Goal: Task Accomplishment & Management: Use online tool/utility

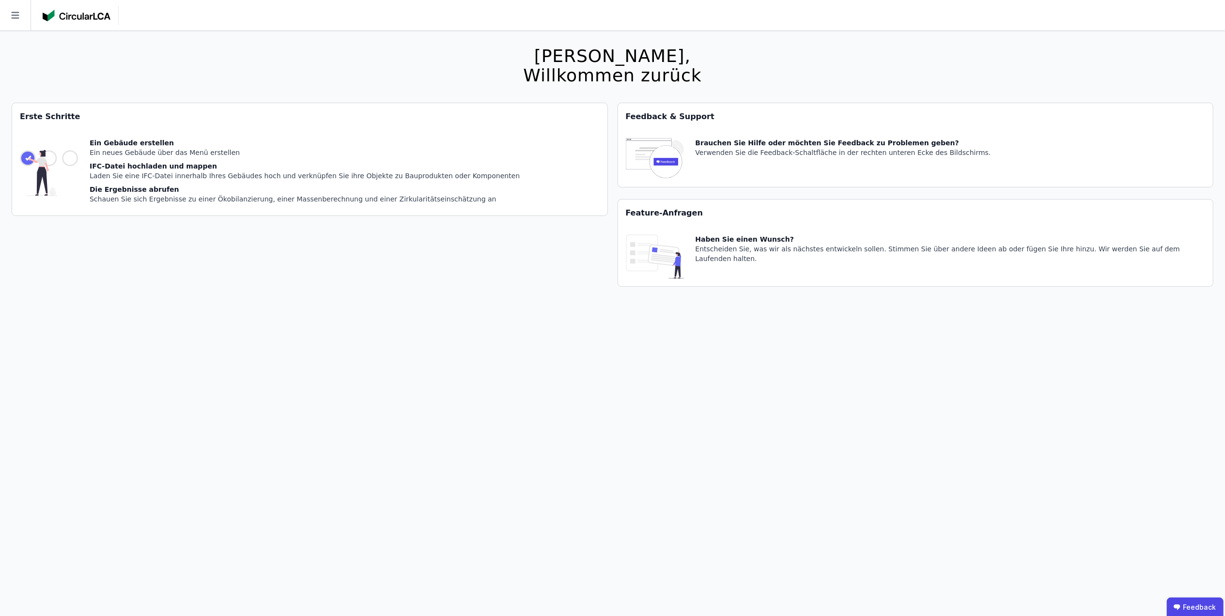
click at [318, 171] on div "Laden Sie eine IFC-Datei innerhalb Ihres Gebäudes hoch und verknüpfen Sie ihre …" at bounding box center [305, 176] width 430 height 10
click at [15, 14] on icon at bounding box center [15, 15] width 31 height 31
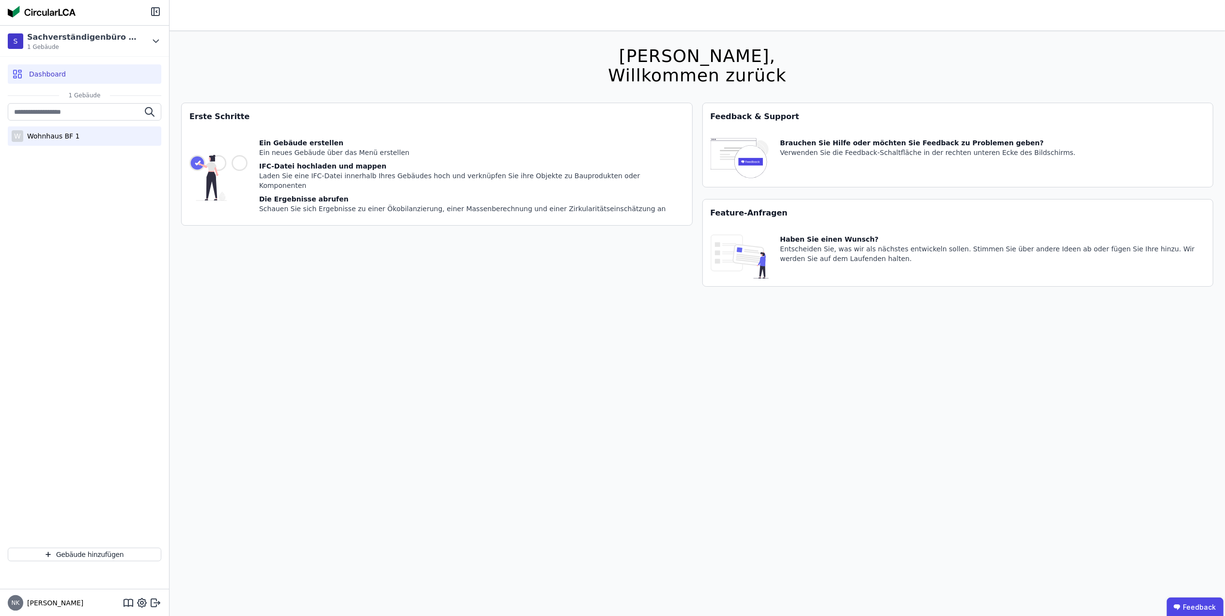
click at [60, 140] on div "W Wohnhaus BF 1" at bounding box center [85, 135] width 154 height 19
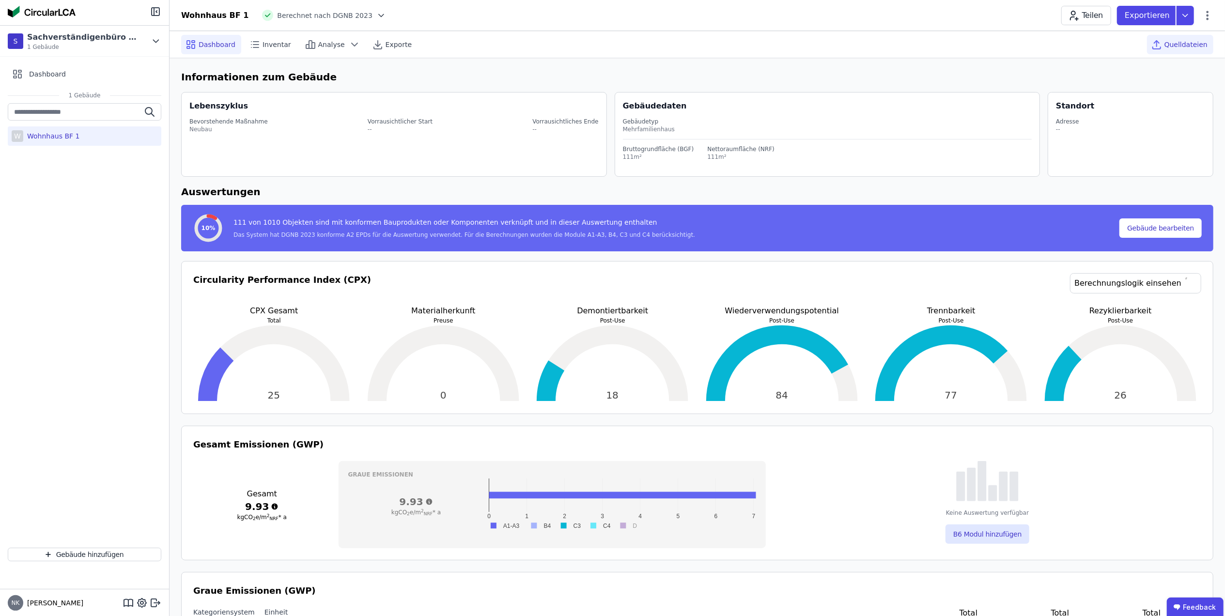
click at [1189, 41] on span "Quelldateien" at bounding box center [1185, 45] width 43 height 10
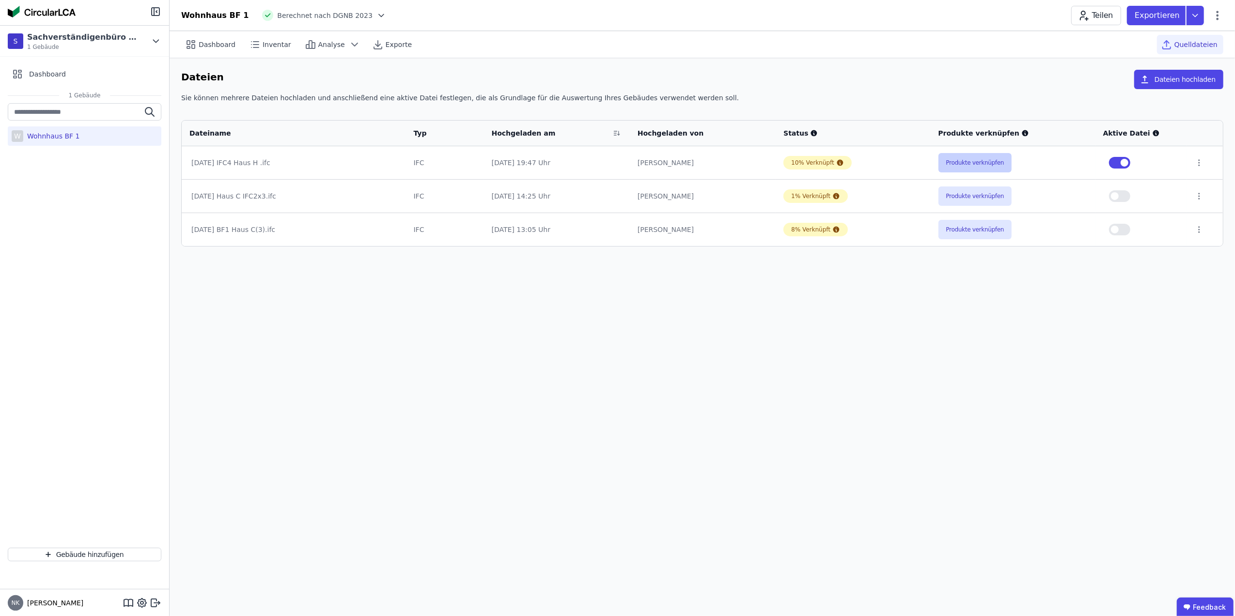
click at [958, 158] on button "Produkte verknüpfen" at bounding box center [975, 162] width 74 height 19
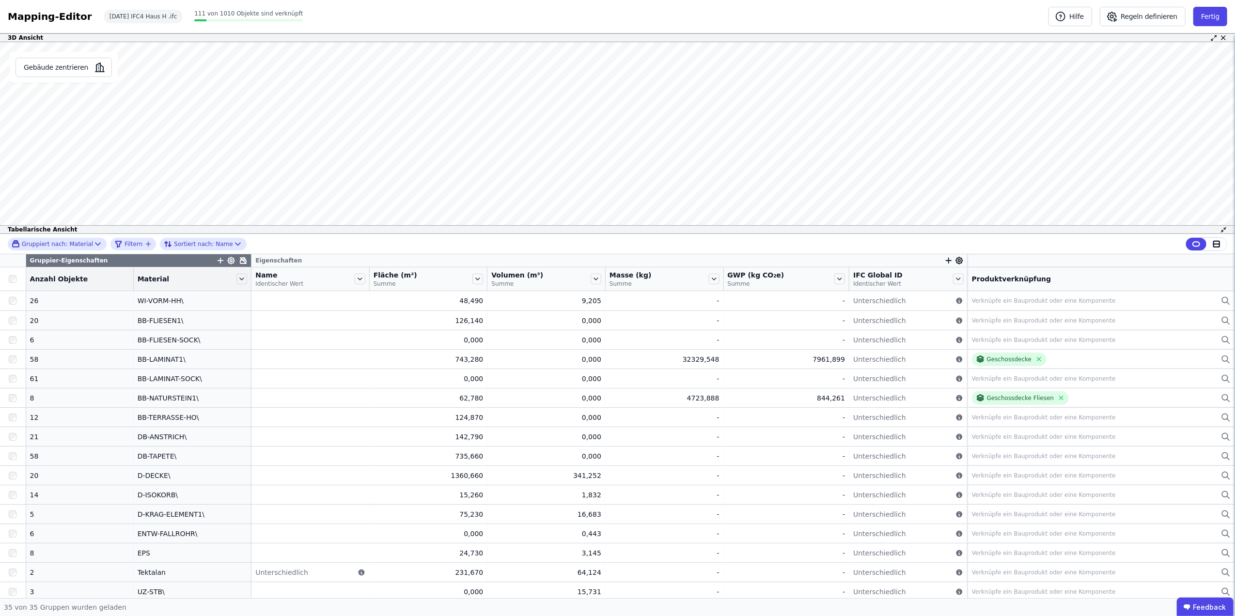
click at [189, 282] on div "Material" at bounding box center [186, 279] width 97 height 10
click at [236, 278] on icon at bounding box center [241, 279] width 11 height 11
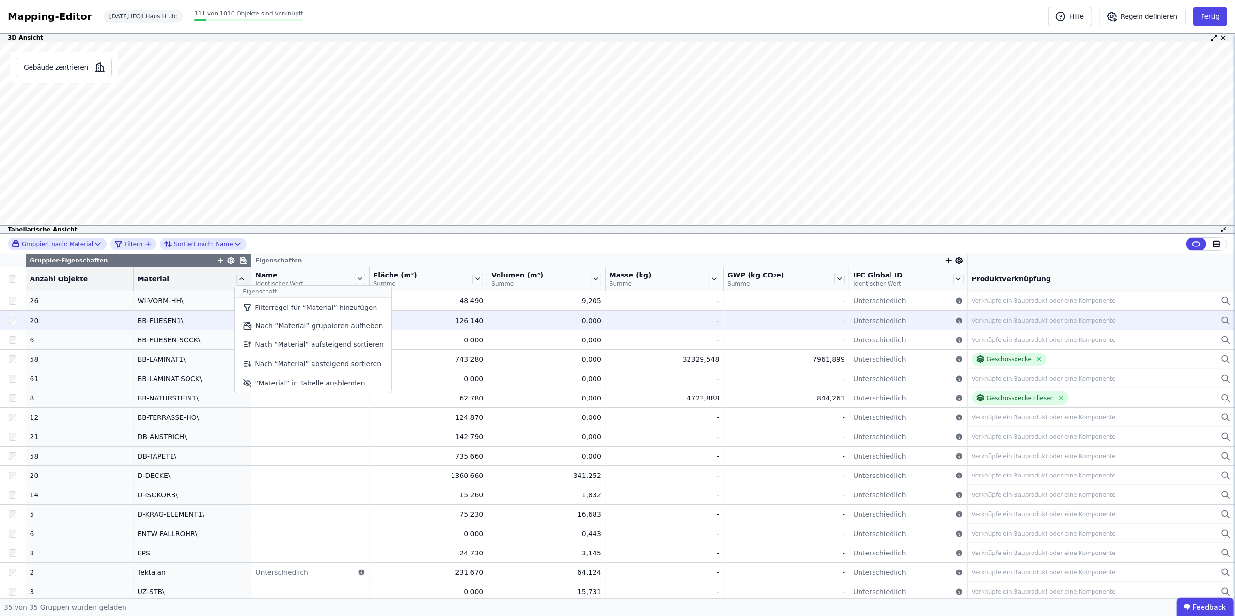
click at [277, 322] on li "Nach “Material” gruppieren aufheben" at bounding box center [313, 325] width 156 height 17
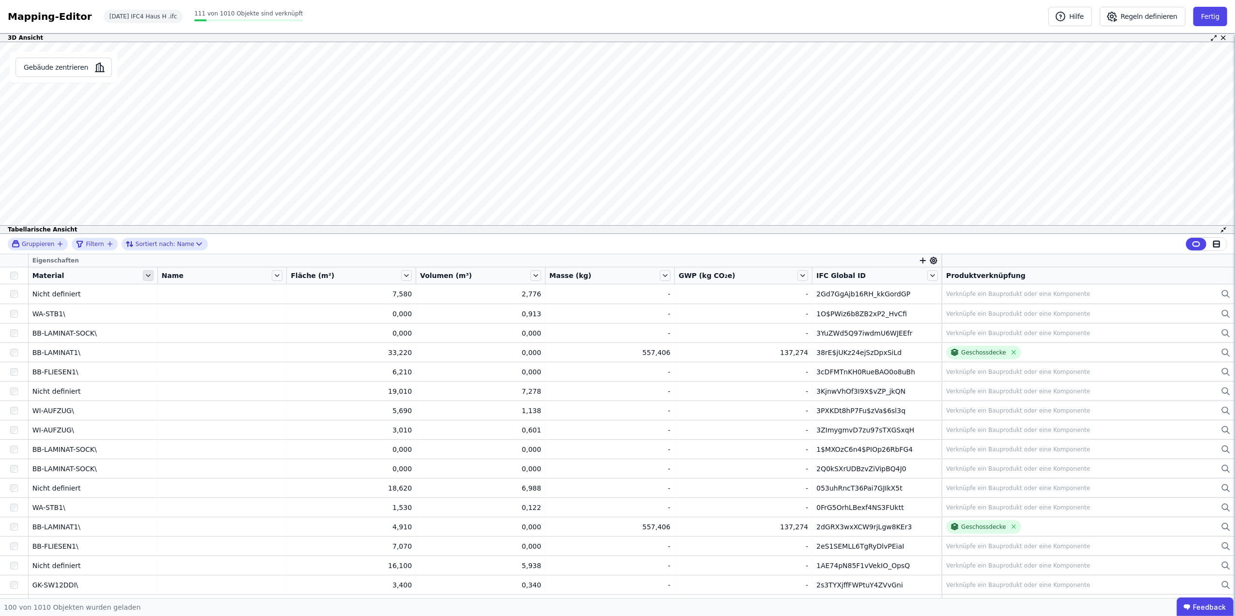
click at [146, 277] on icon at bounding box center [148, 275] width 11 height 11
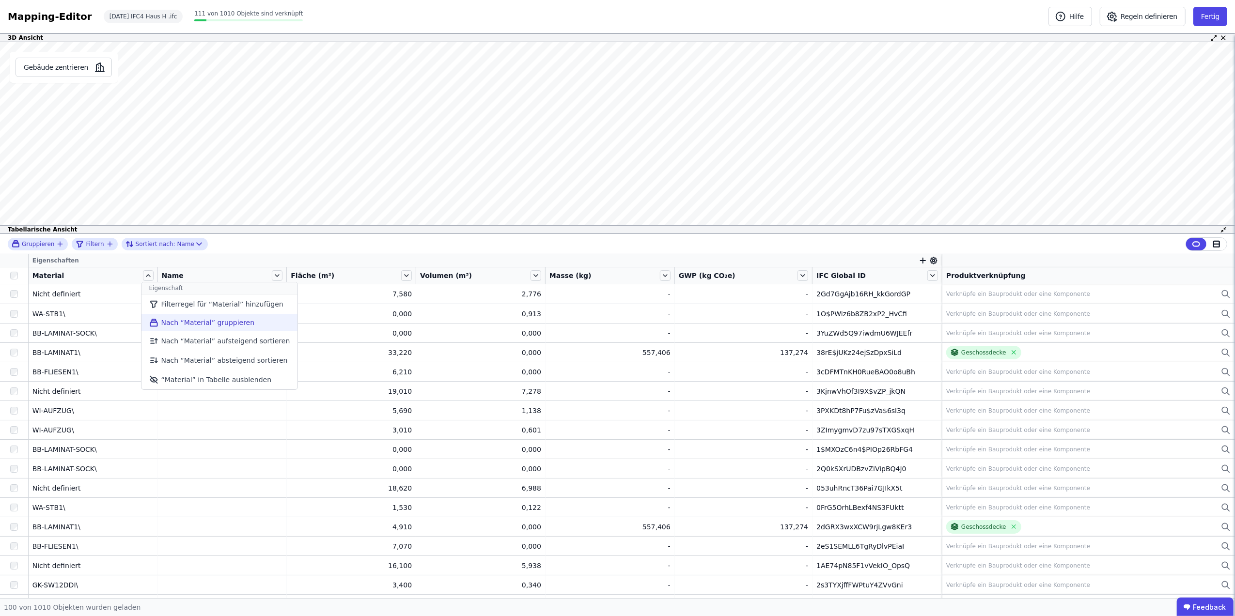
click at [222, 322] on li "Nach “Material” gruppieren" at bounding box center [219, 322] width 156 height 17
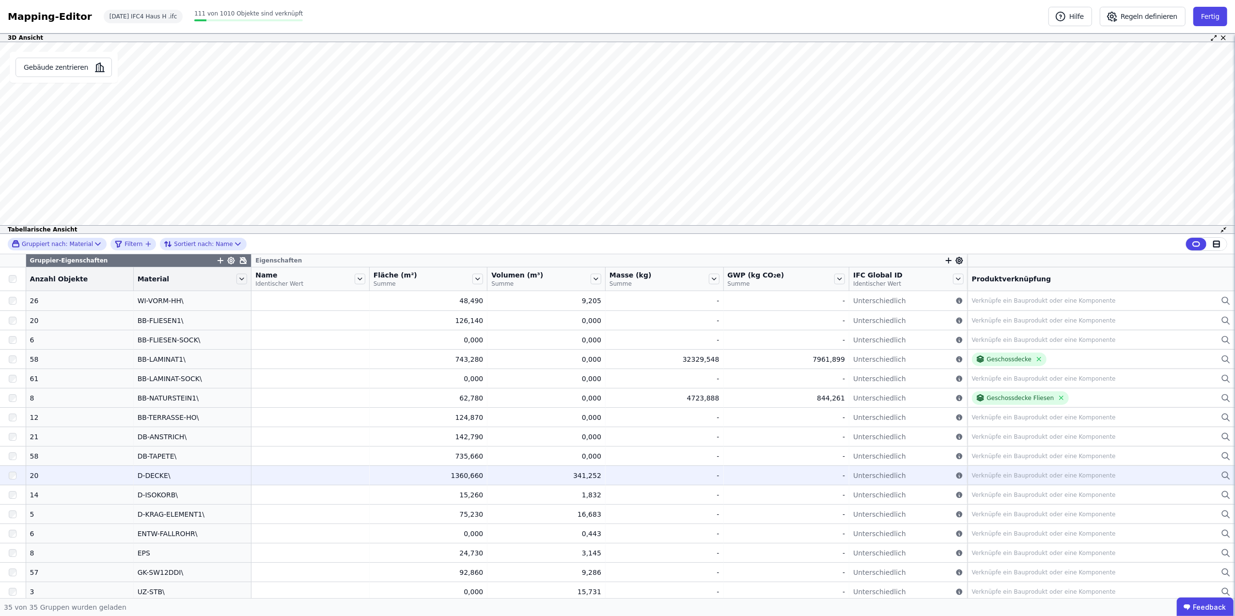
click at [180, 478] on div "D-DECKE\" at bounding box center [193, 476] width 110 height 10
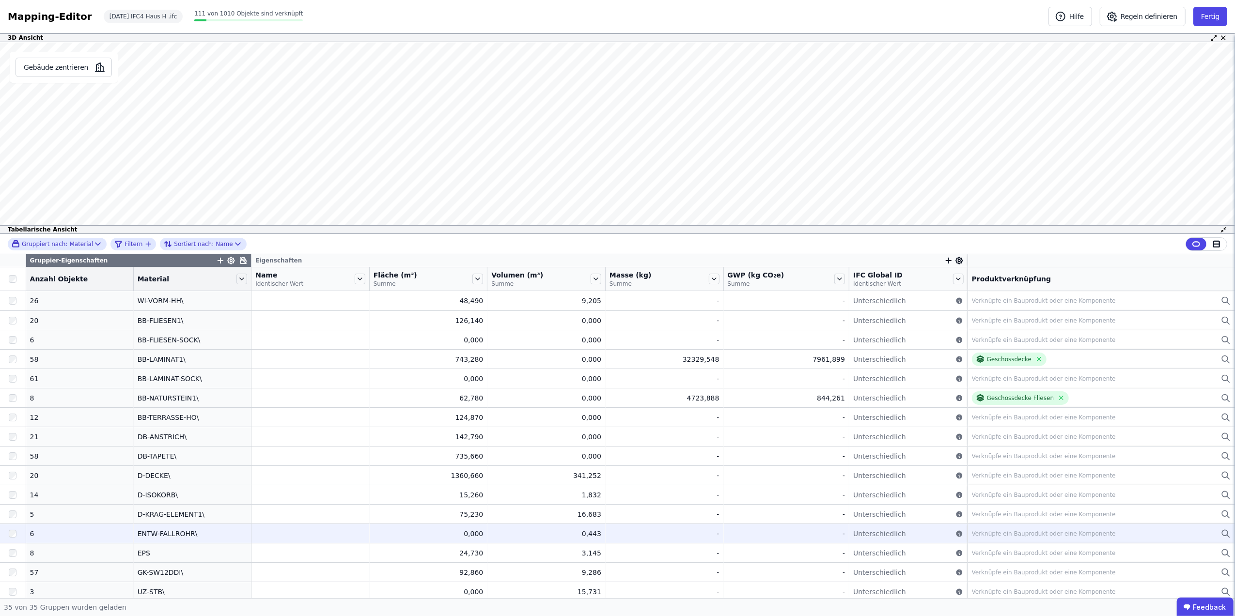
click at [251, 529] on td at bounding box center [310, 533] width 118 height 19
click at [985, 533] on div "Verknüpfe ein Bauprodukt oder eine Komponente" at bounding box center [1044, 534] width 144 height 8
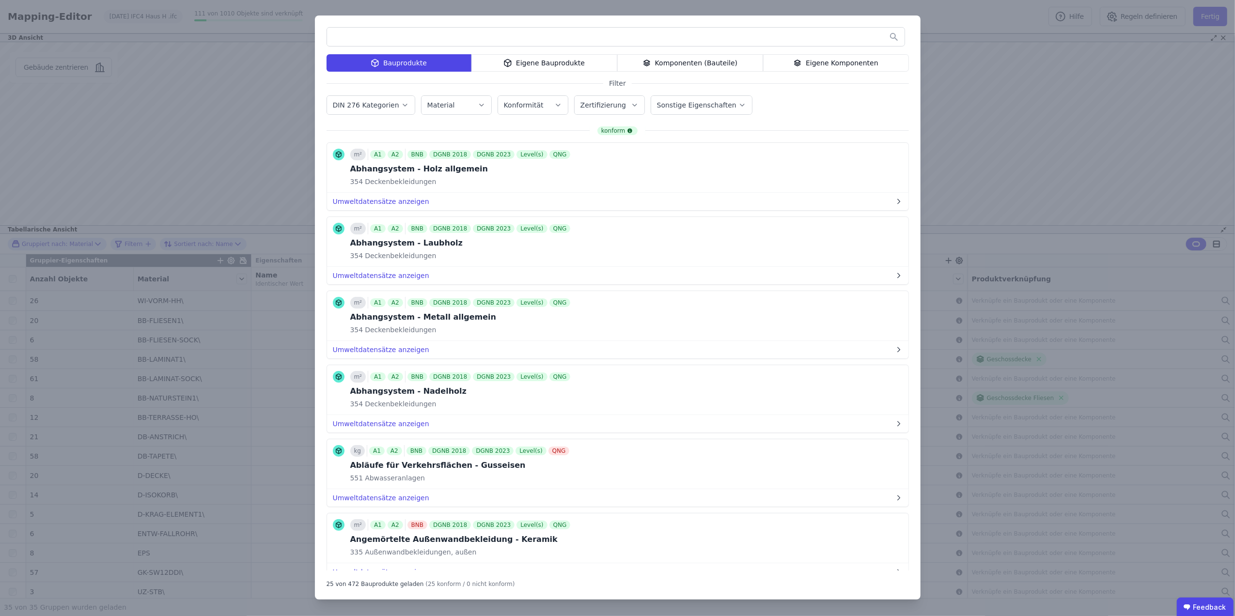
click at [540, 42] on input "text" at bounding box center [615, 36] width 577 height 17
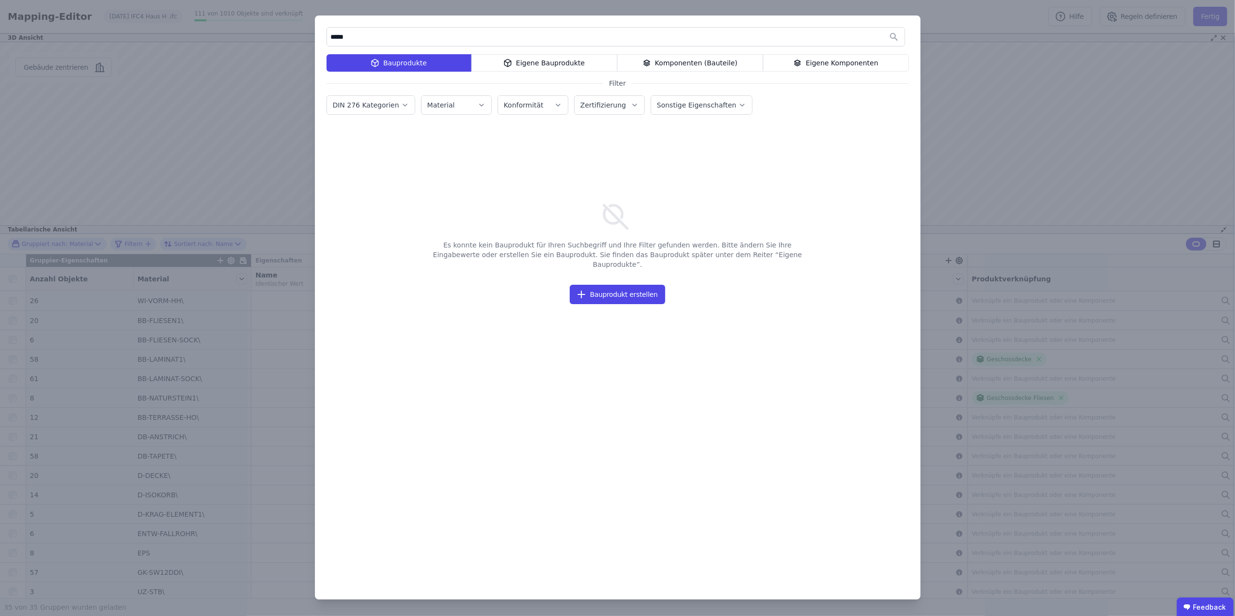
drag, startPoint x: 382, startPoint y: 41, endPoint x: 320, endPoint y: 40, distance: 62.0
click at [320, 41] on div "***** Bauprodukte Eigene Bauprodukte Komponenten (Bauteile) Eigene Komponenten …" at bounding box center [617, 307] width 605 height 584
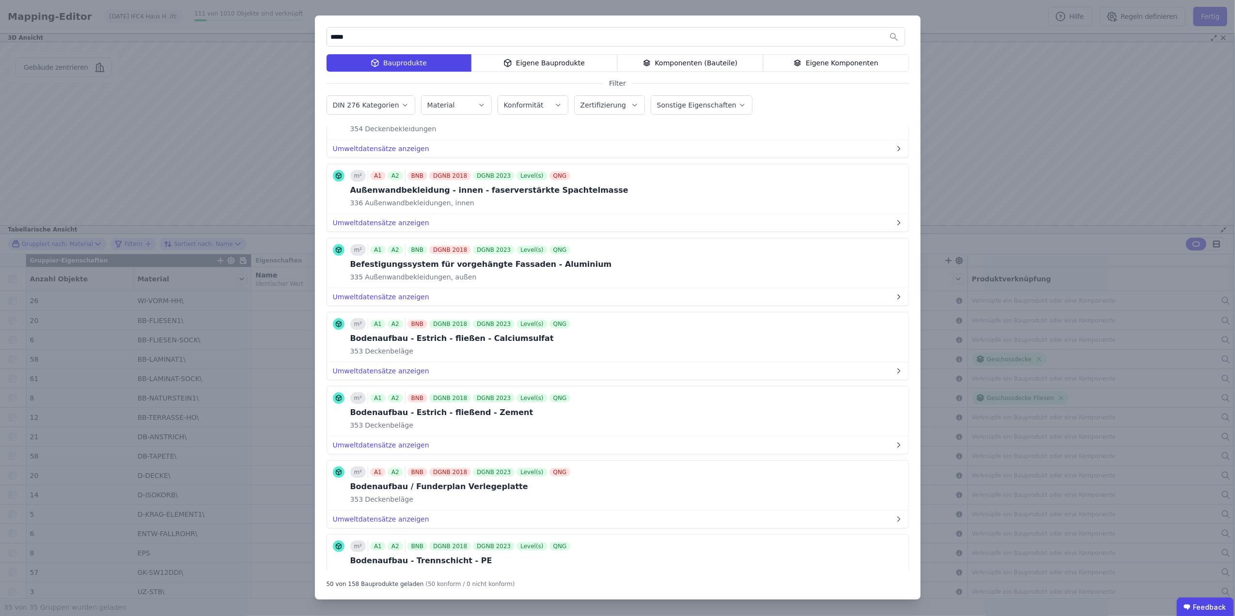
scroll to position [861, 0]
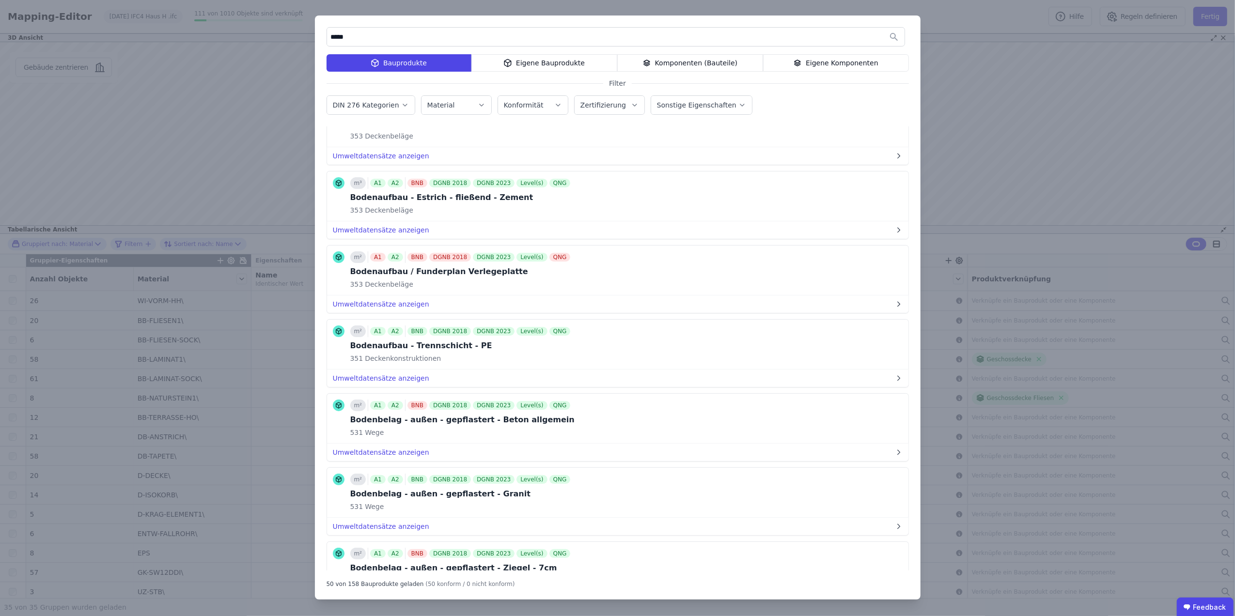
drag, startPoint x: 667, startPoint y: 57, endPoint x: 677, endPoint y: 55, distance: 9.9
click at [669, 57] on div "Komponenten (Bauteile)" at bounding box center [690, 62] width 146 height 17
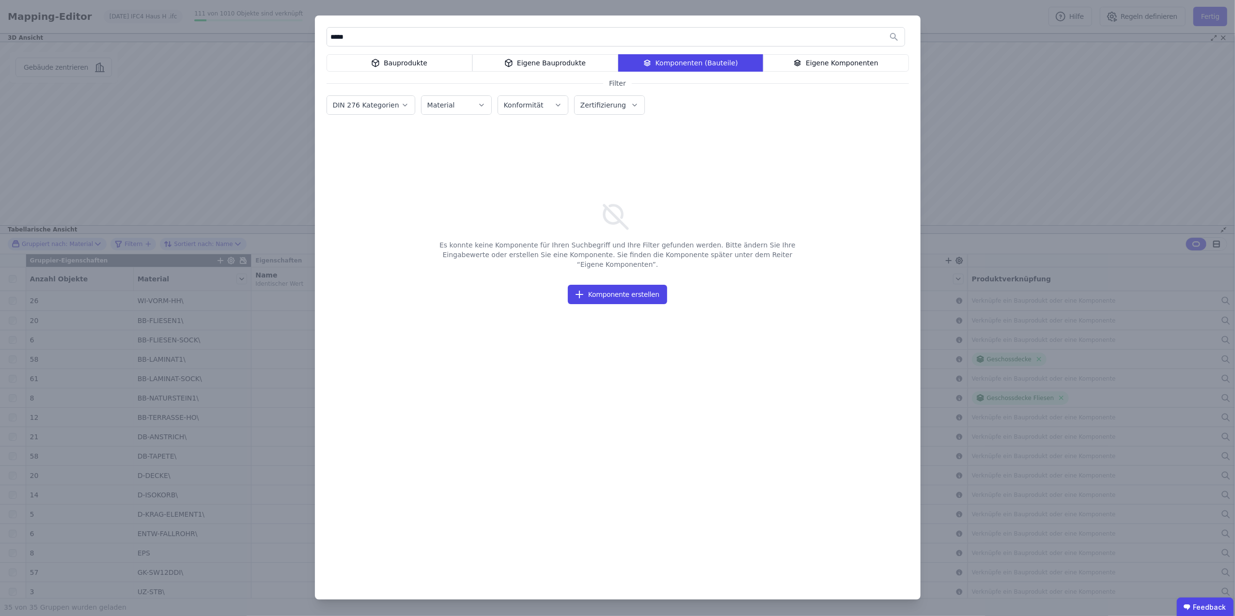
click at [428, 41] on input "*****" at bounding box center [615, 36] width 577 height 17
drag, startPoint x: 428, startPoint y: 41, endPoint x: 320, endPoint y: 35, distance: 108.2
click at [313, 39] on div "***** Bauprodukte Eigene Bauprodukte Komponenten (Bauteile) Eigene Komponenten …" at bounding box center [617, 308] width 1235 height 616
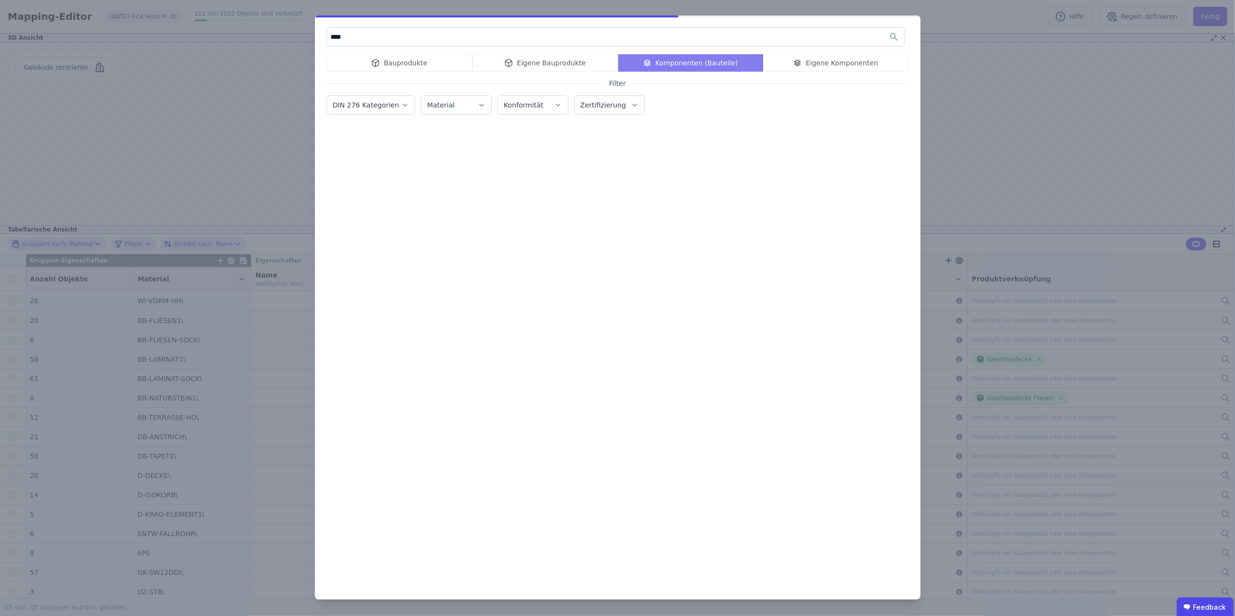
type input "*****"
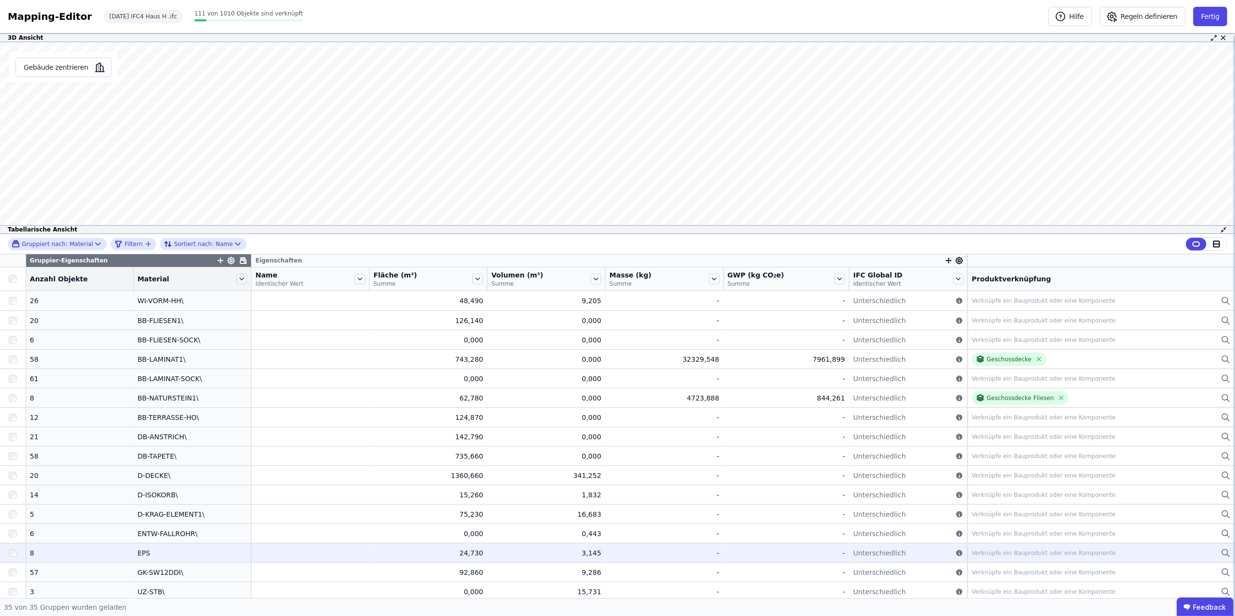
click at [190, 552] on div "EPS" at bounding box center [193, 553] width 110 height 10
click at [18, 549] on div at bounding box center [13, 552] width 26 height 17
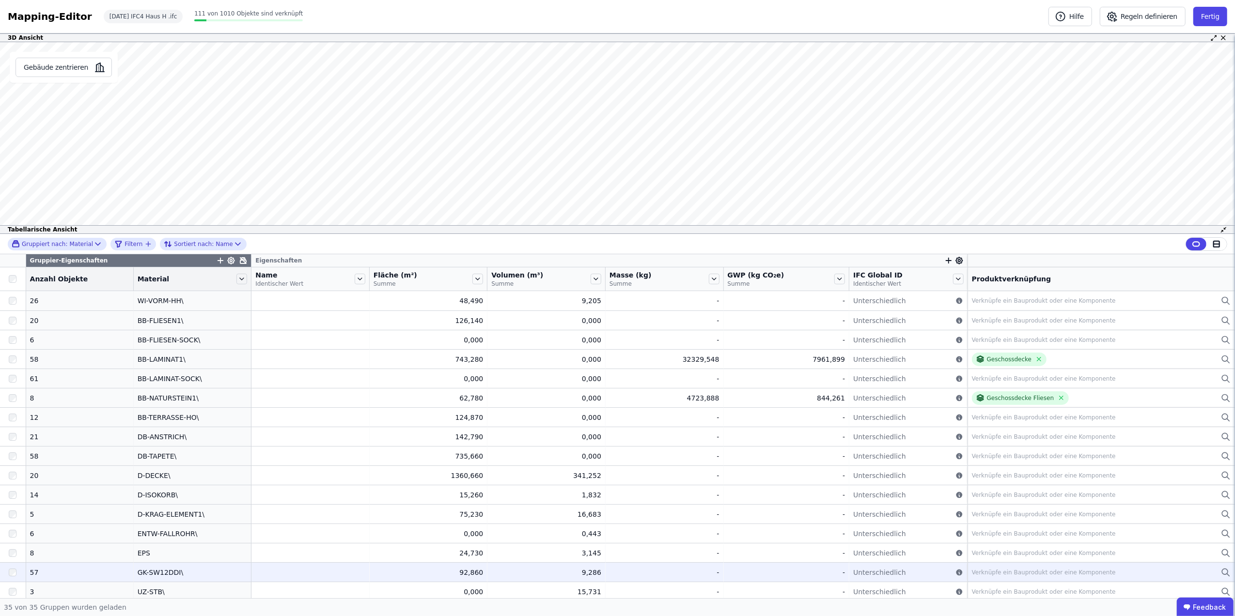
drag, startPoint x: 140, startPoint y: 572, endPoint x: 140, endPoint y: 568, distance: 4.9
click at [140, 572] on div "GK-SW12DDI\" at bounding box center [193, 573] width 110 height 10
